Goal: Find specific page/section: Find specific page/section

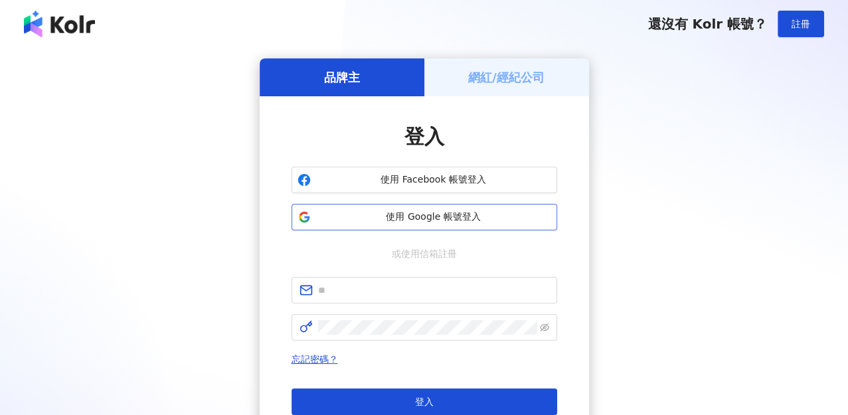
click at [427, 220] on span "使用 Google 帳號登入" at bounding box center [433, 216] width 235 height 13
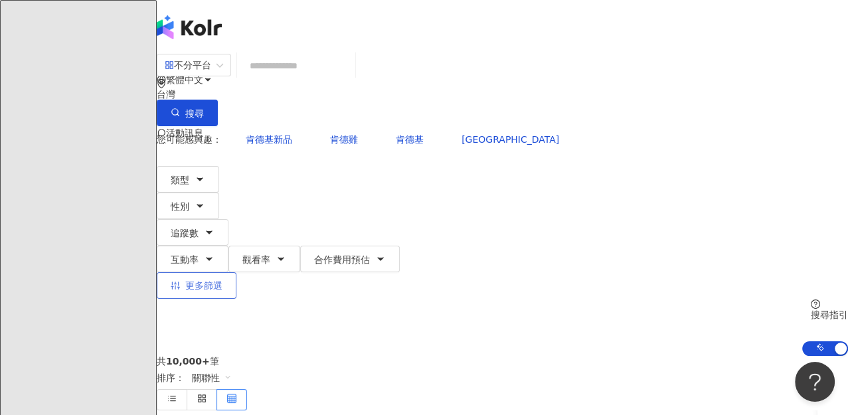
click at [222, 280] on span "更多篩選" at bounding box center [203, 285] width 37 height 11
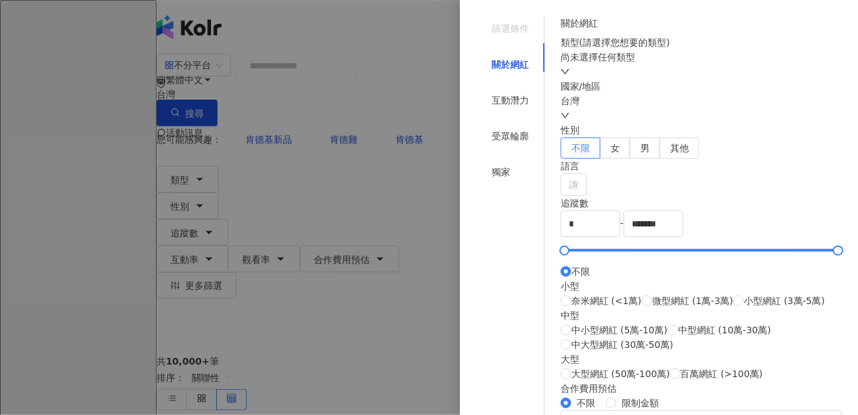
click at [394, 188] on div at bounding box center [429, 207] width 858 height 415
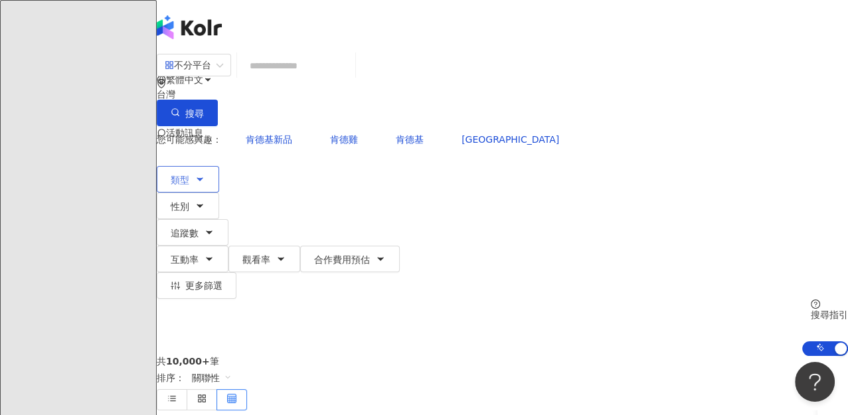
click at [205, 174] on icon "button" at bounding box center [199, 179] width 11 height 11
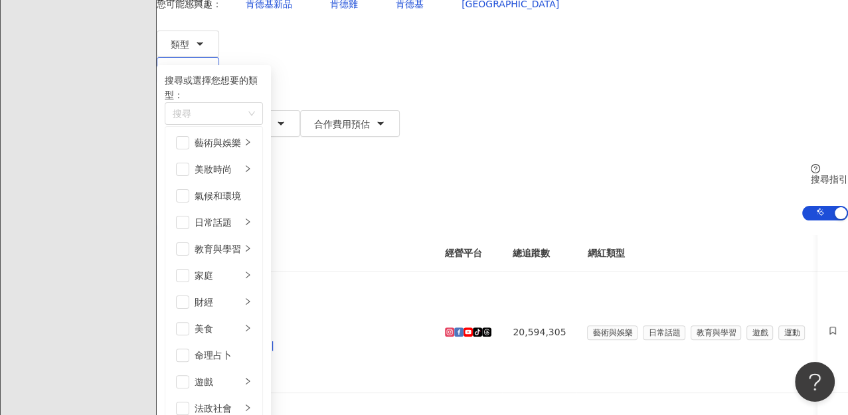
scroll to position [221, 0]
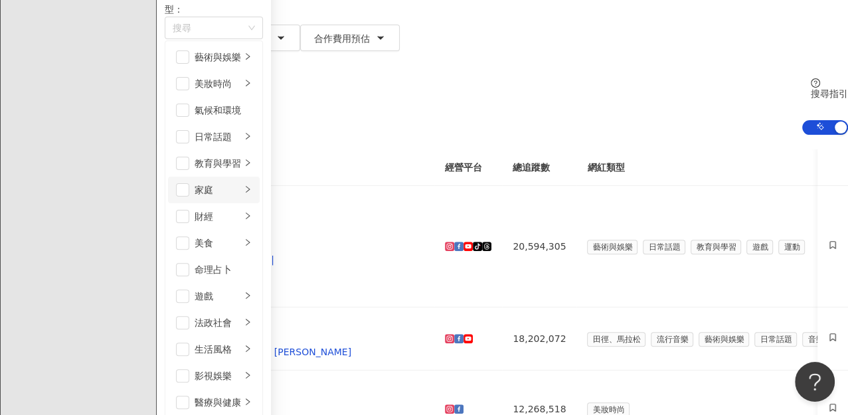
click at [241, 183] on div "家庭" at bounding box center [217, 190] width 46 height 15
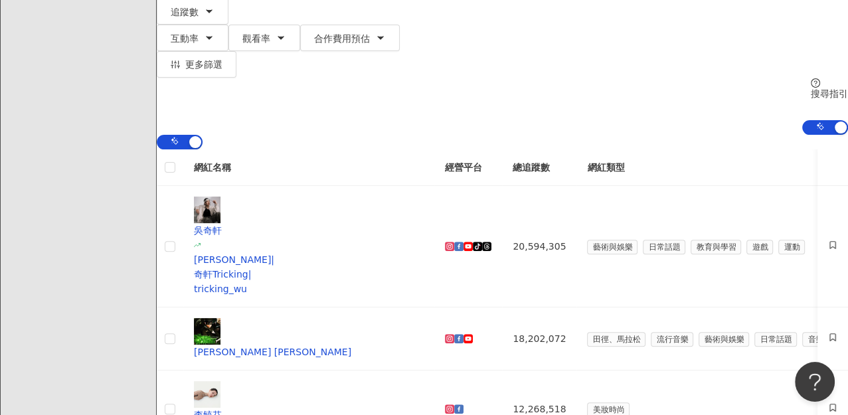
click at [577, 135] on div "AI 開啟 AI 關閉" at bounding box center [502, 142] width 691 height 15
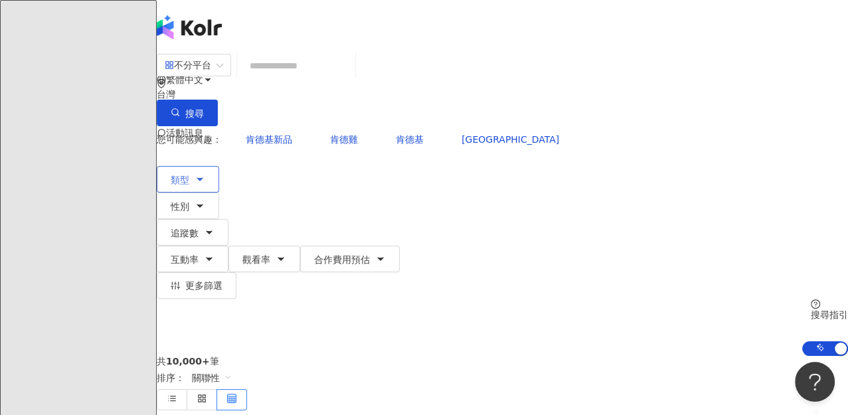
click at [205, 174] on icon "button" at bounding box center [199, 179] width 11 height 11
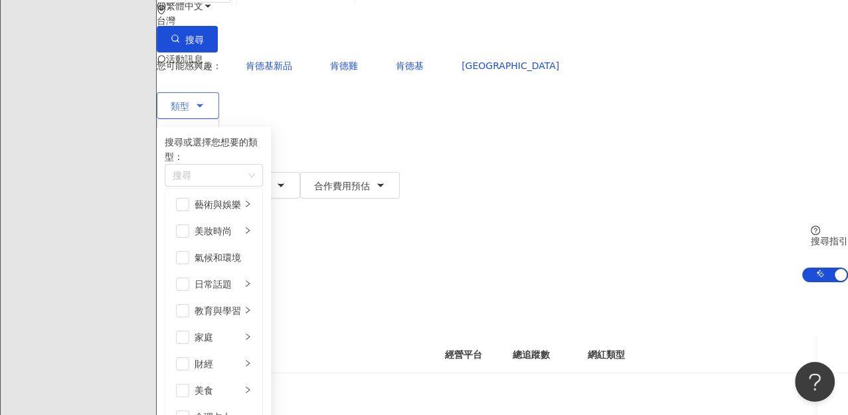
scroll to position [147, 0]
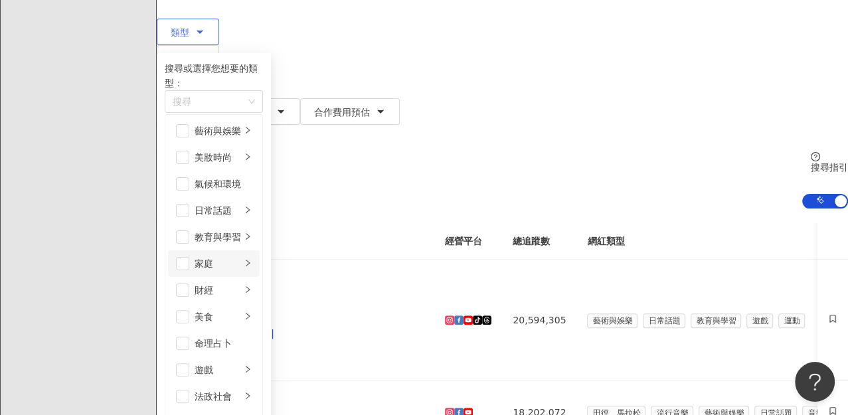
click at [241, 256] on div "家庭" at bounding box center [217, 263] width 46 height 15
